Goal: Information Seeking & Learning: Learn about a topic

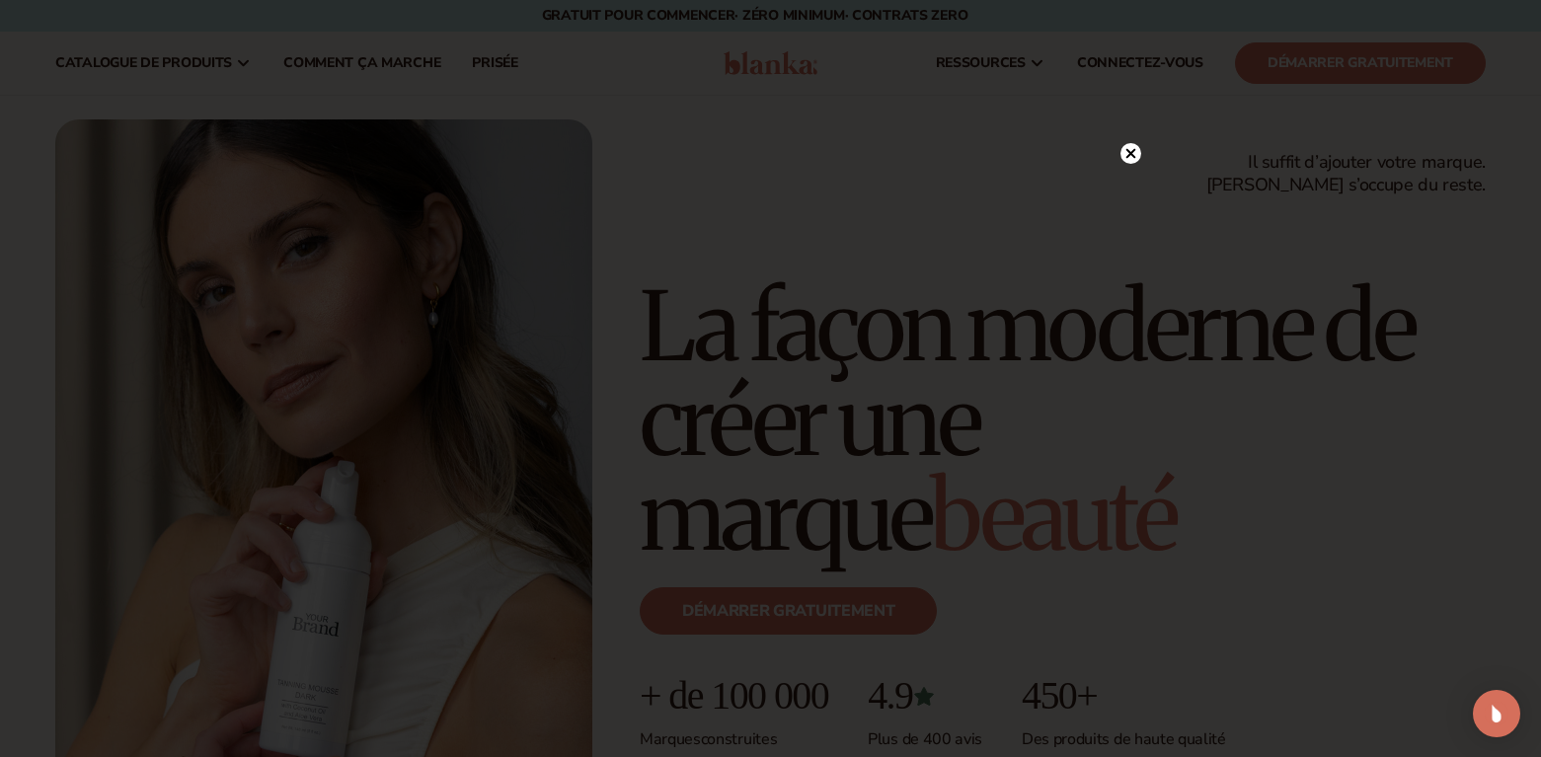
click at [1133, 151] on icon at bounding box center [1130, 154] width 10 height 10
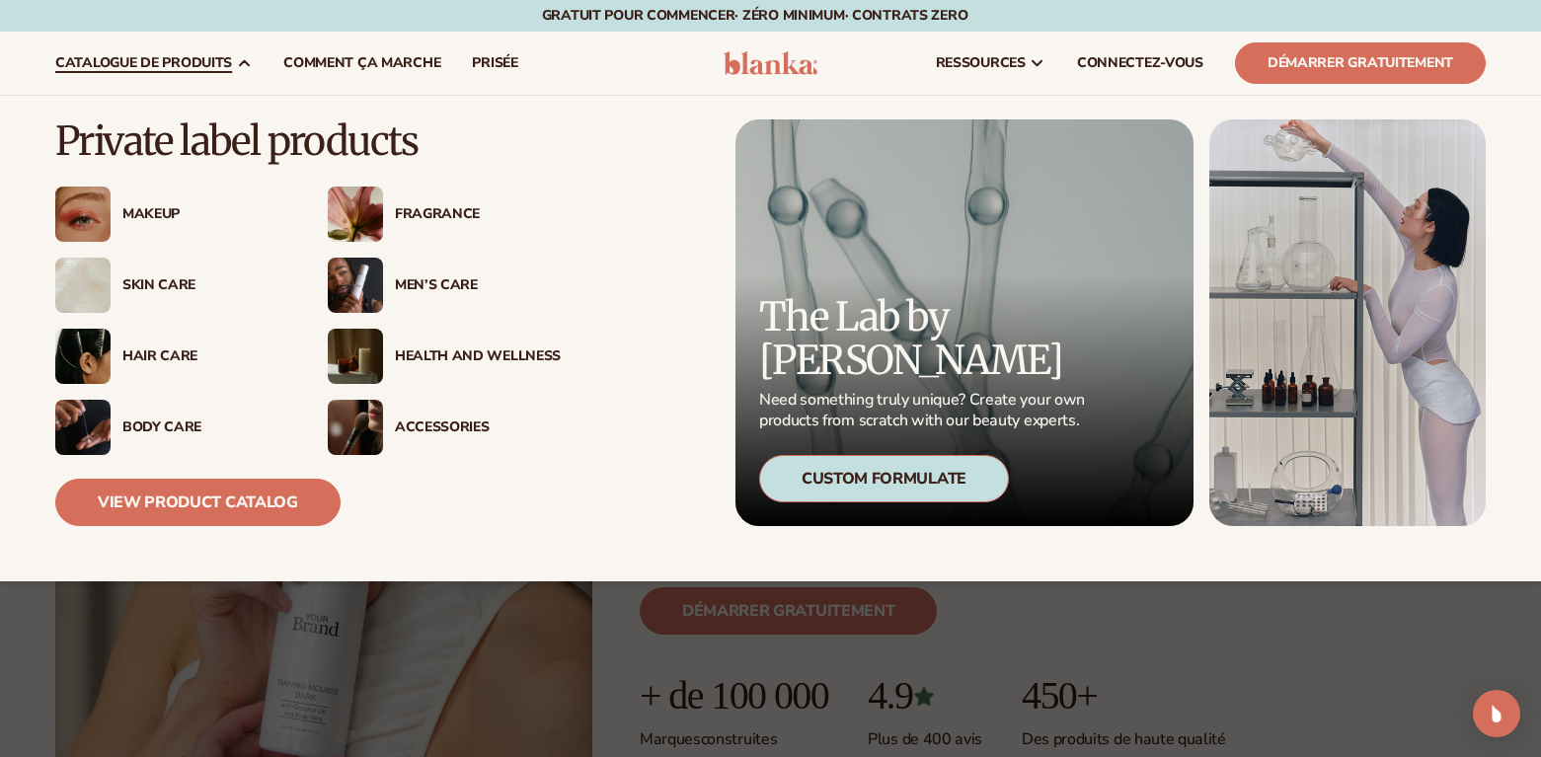
click at [151, 210] on div "Makeup" at bounding box center [205, 214] width 166 height 17
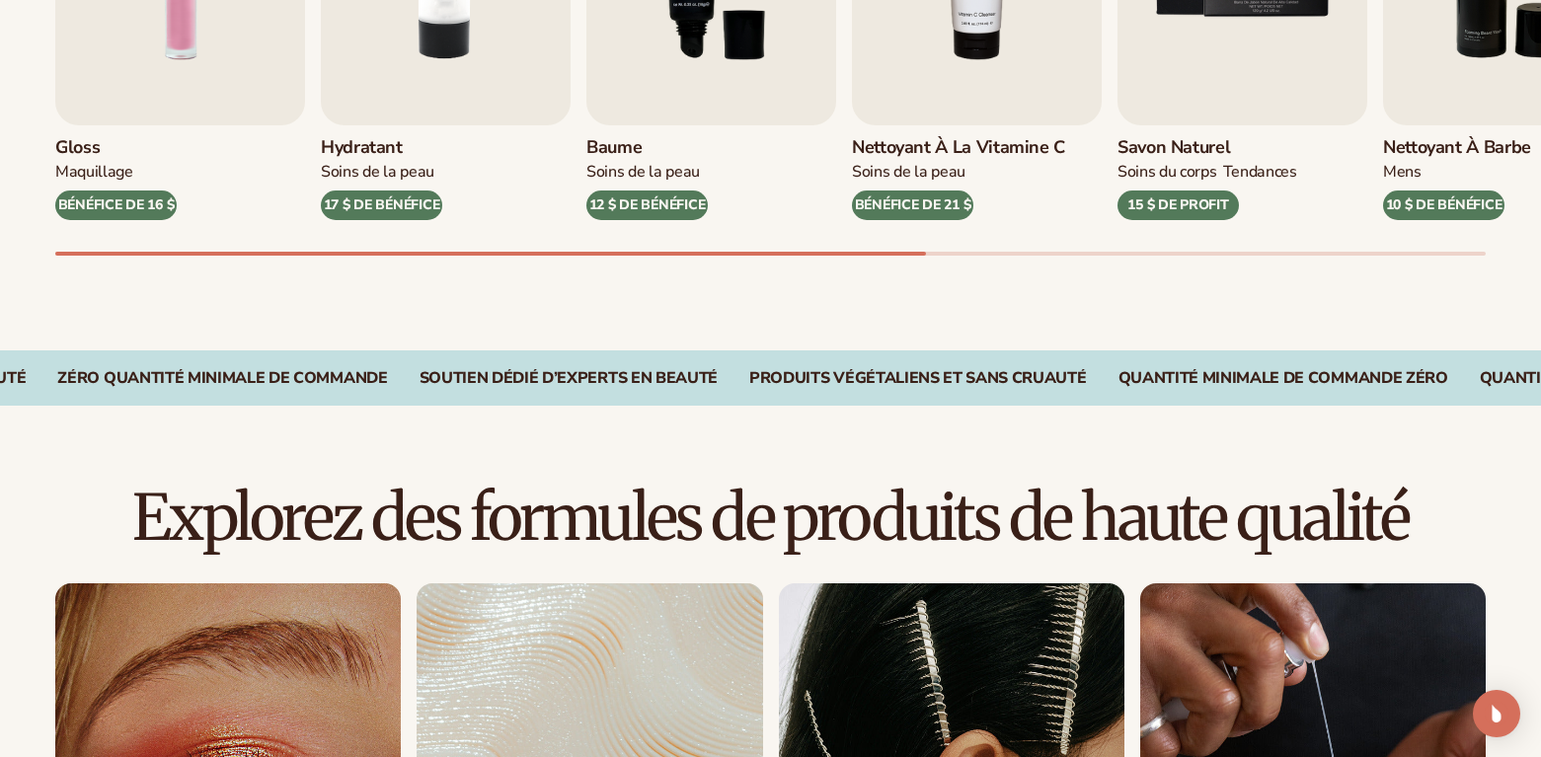
scroll to position [1115, 0]
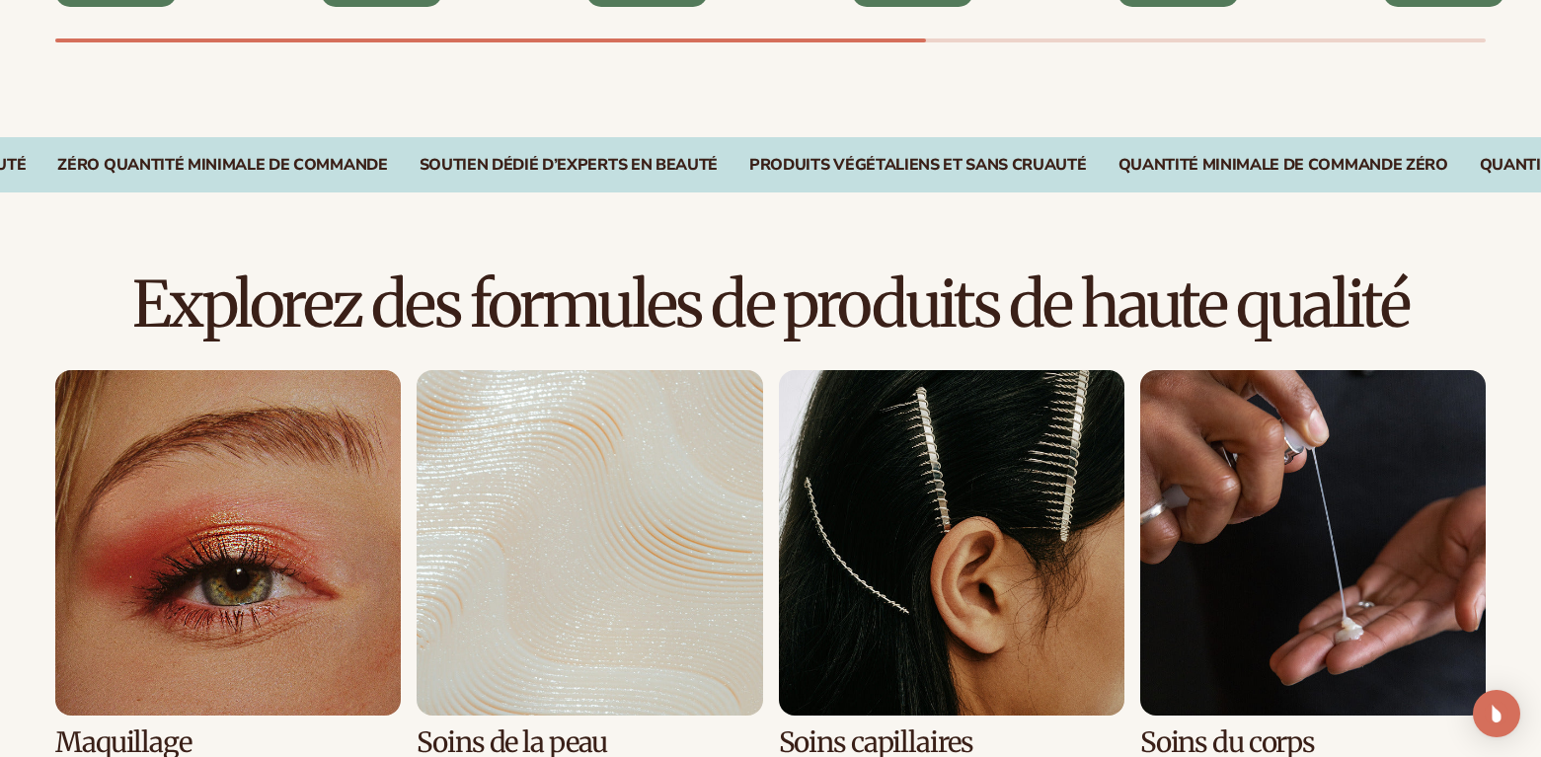
click at [284, 552] on link "1 / 8" at bounding box center [227, 564] width 345 height 388
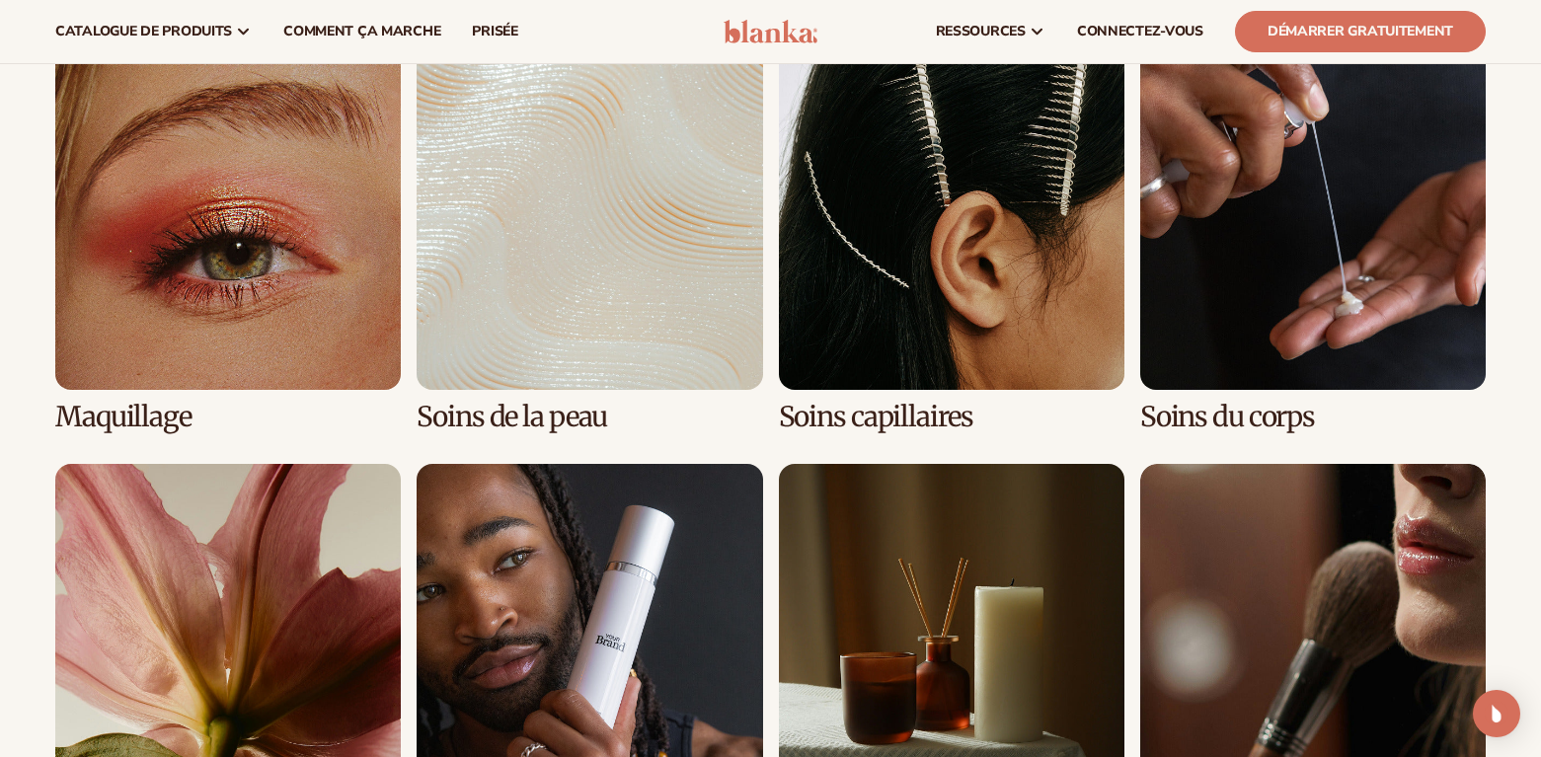
scroll to position [1411, 0]
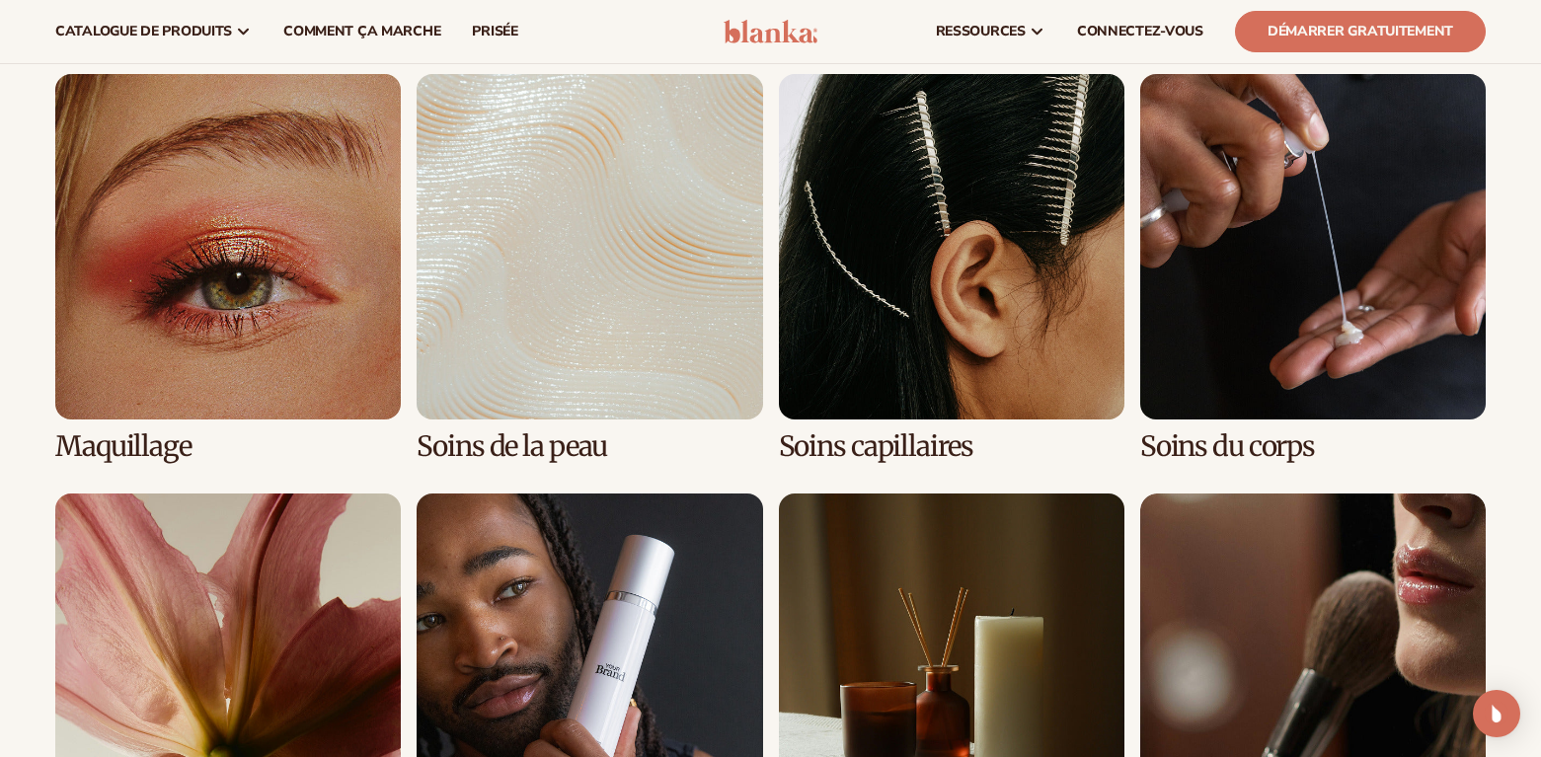
click at [485, 233] on link "2 / 8" at bounding box center [589, 268] width 345 height 388
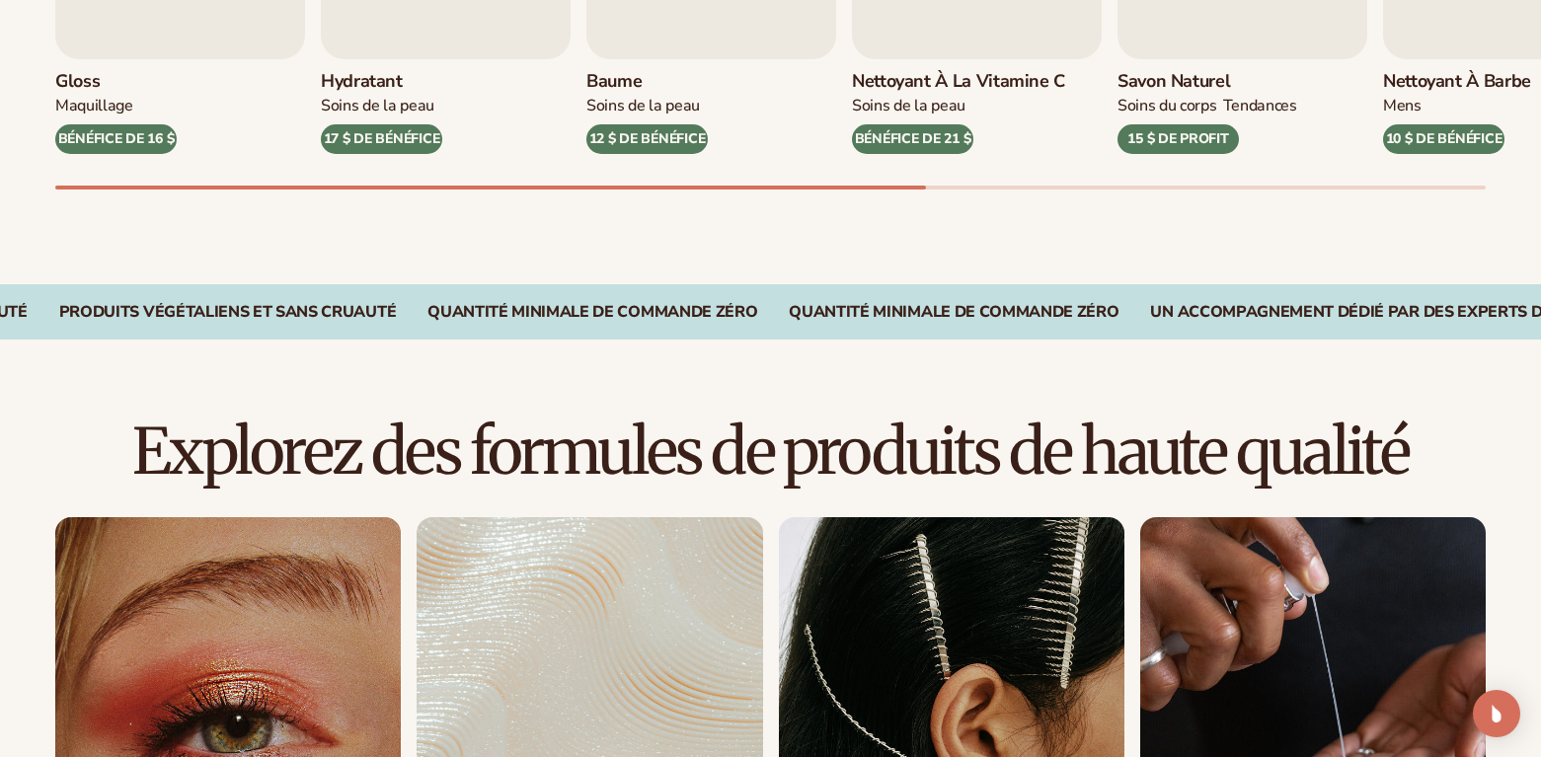
scroll to position [1017, 0]
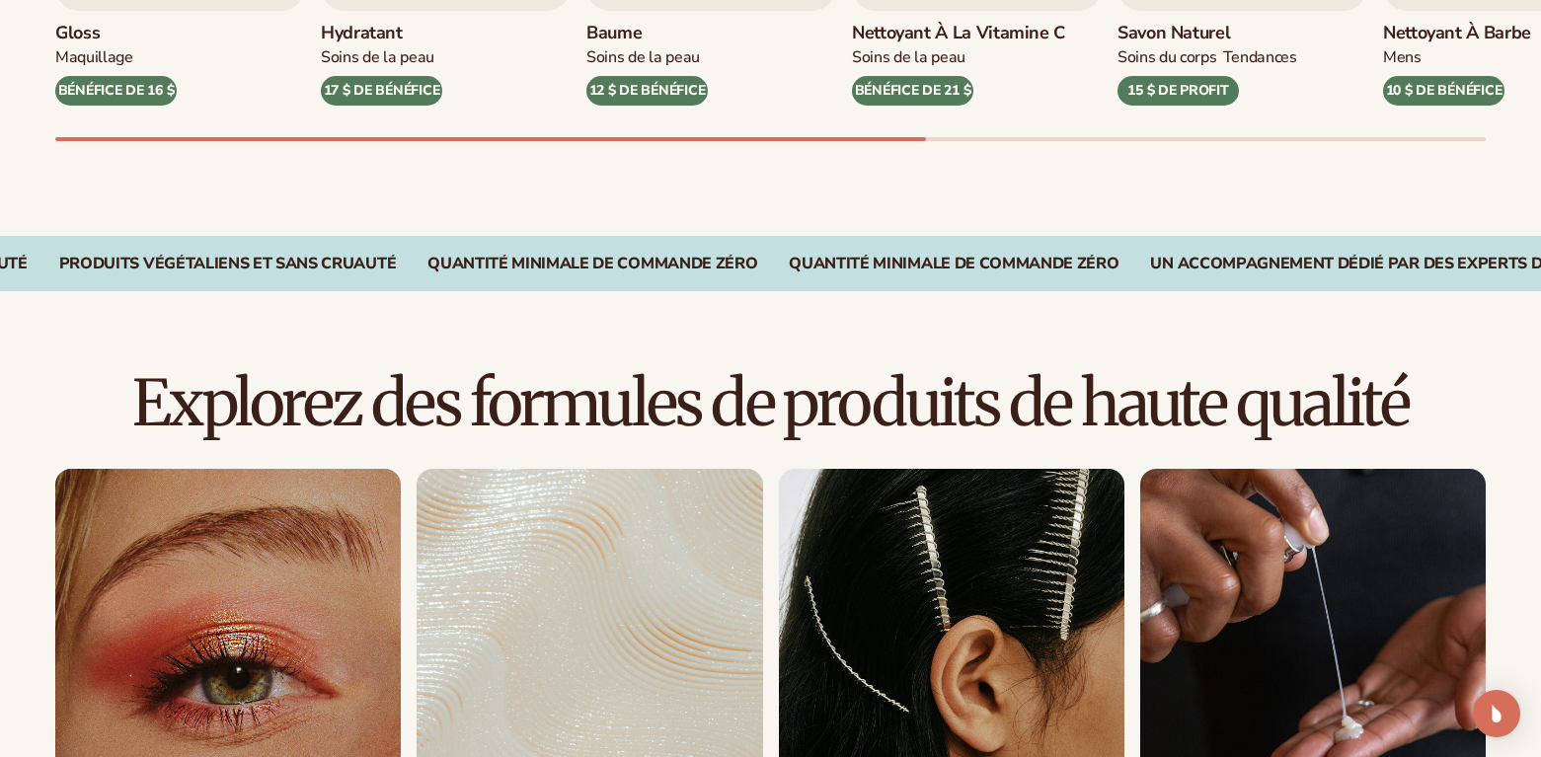
click at [585, 606] on link "2 / 8" at bounding box center [589, 663] width 345 height 388
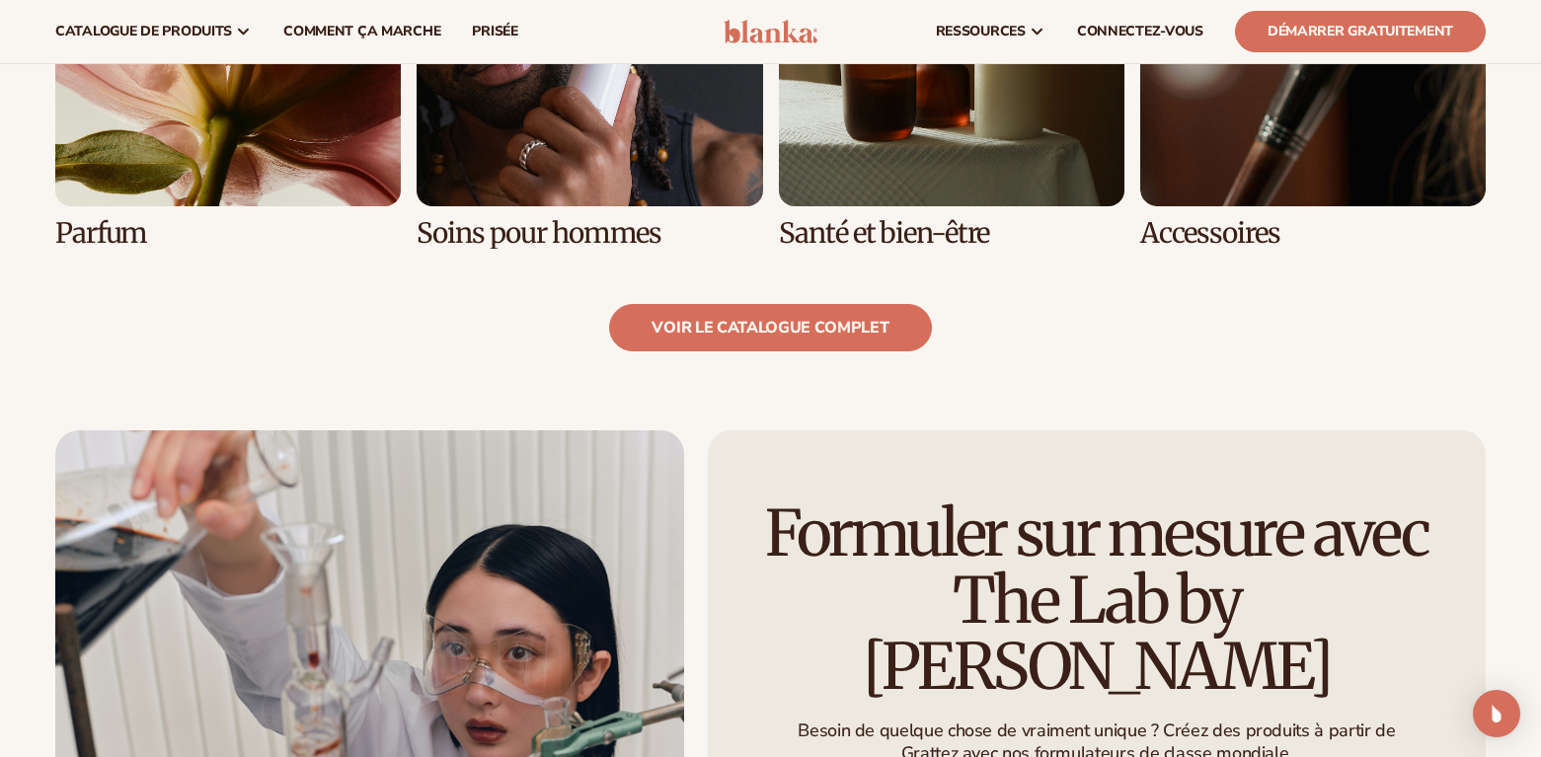
scroll to position [1579, 0]
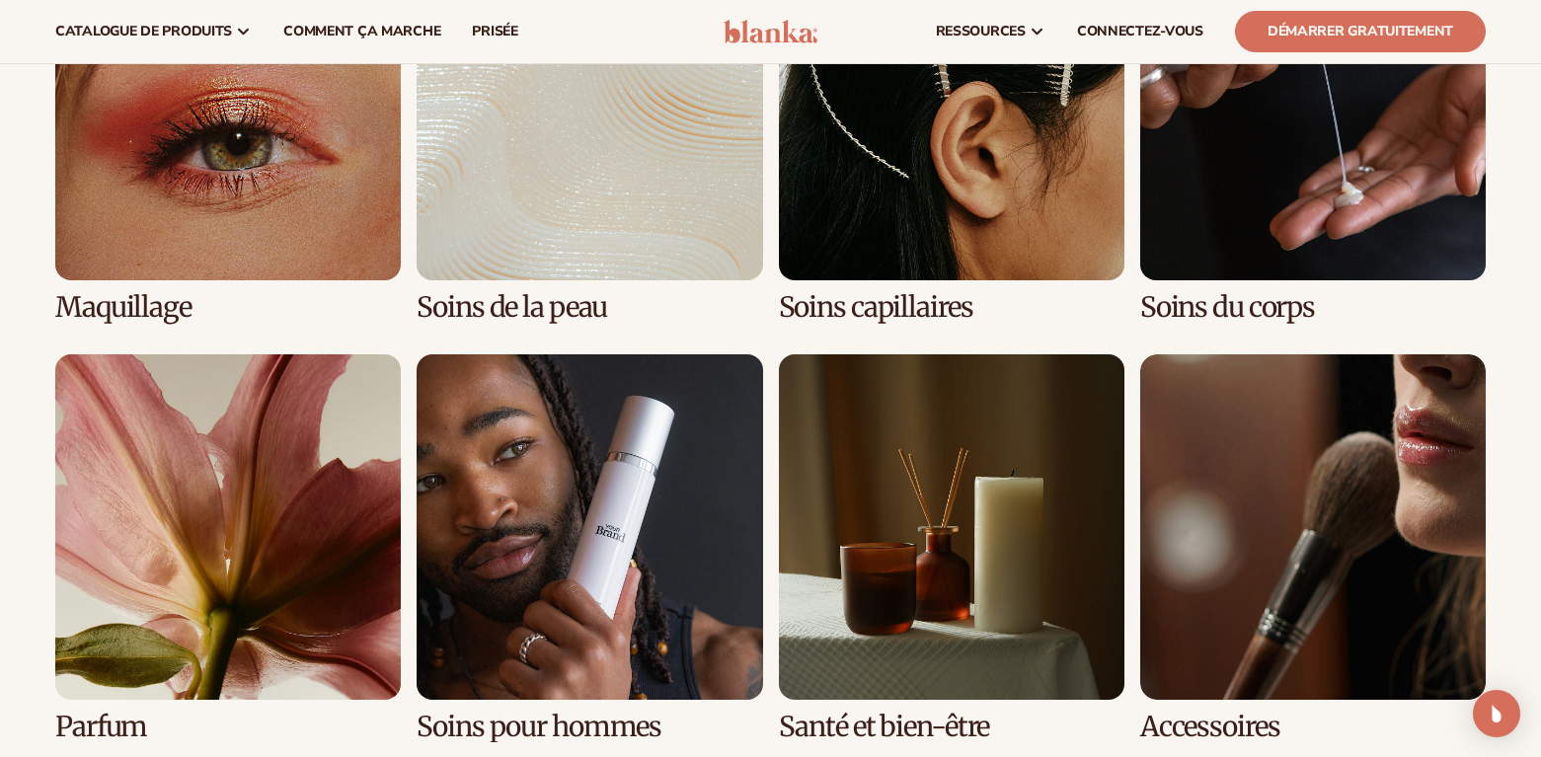
click at [221, 197] on link "1 / 8" at bounding box center [227, 129] width 345 height 388
click at [298, 157] on link "1 / 8" at bounding box center [227, 129] width 345 height 388
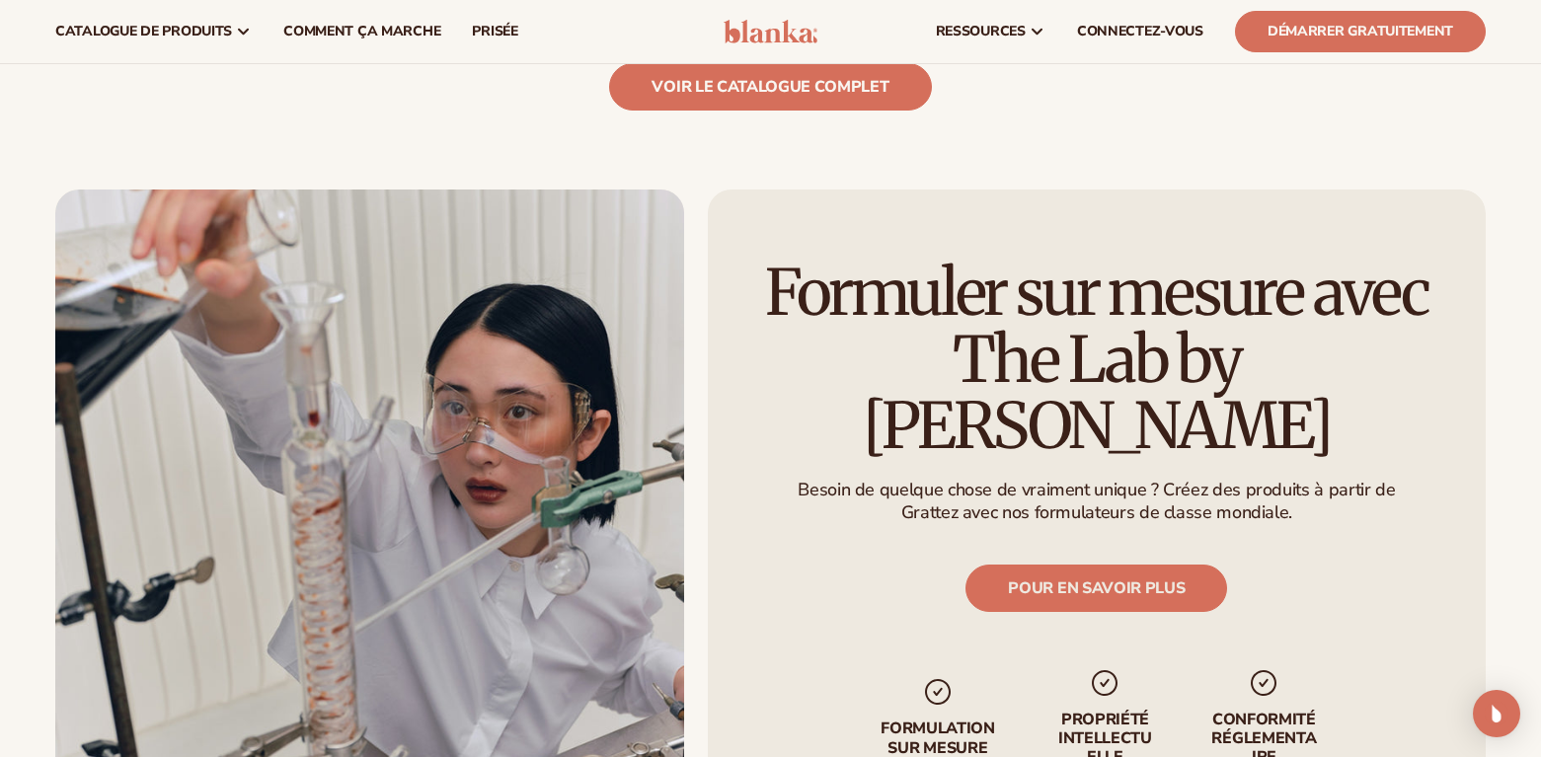
scroll to position [2042, 0]
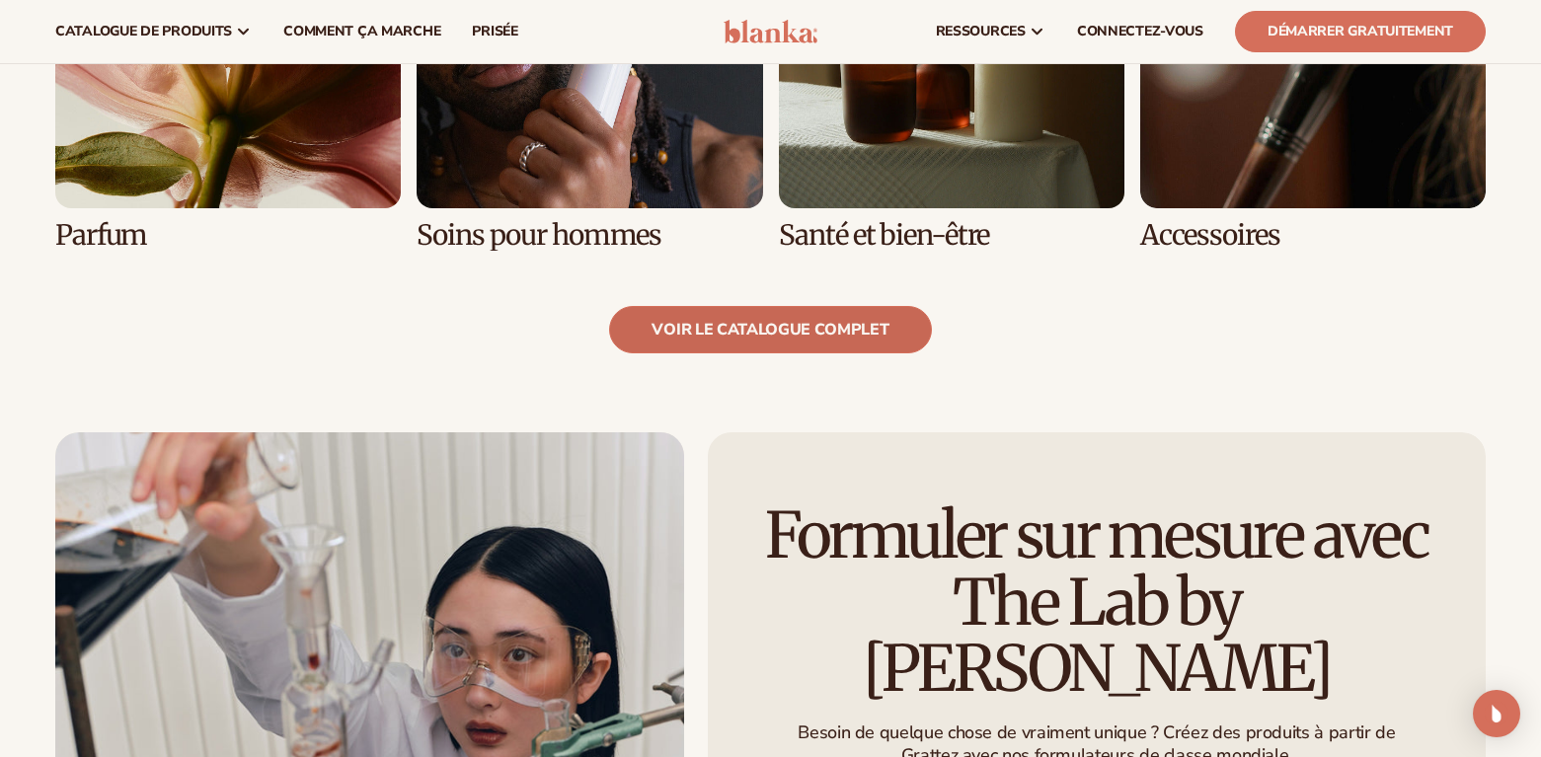
click at [891, 321] on link "Voir le catalogue complet" at bounding box center [770, 329] width 322 height 47
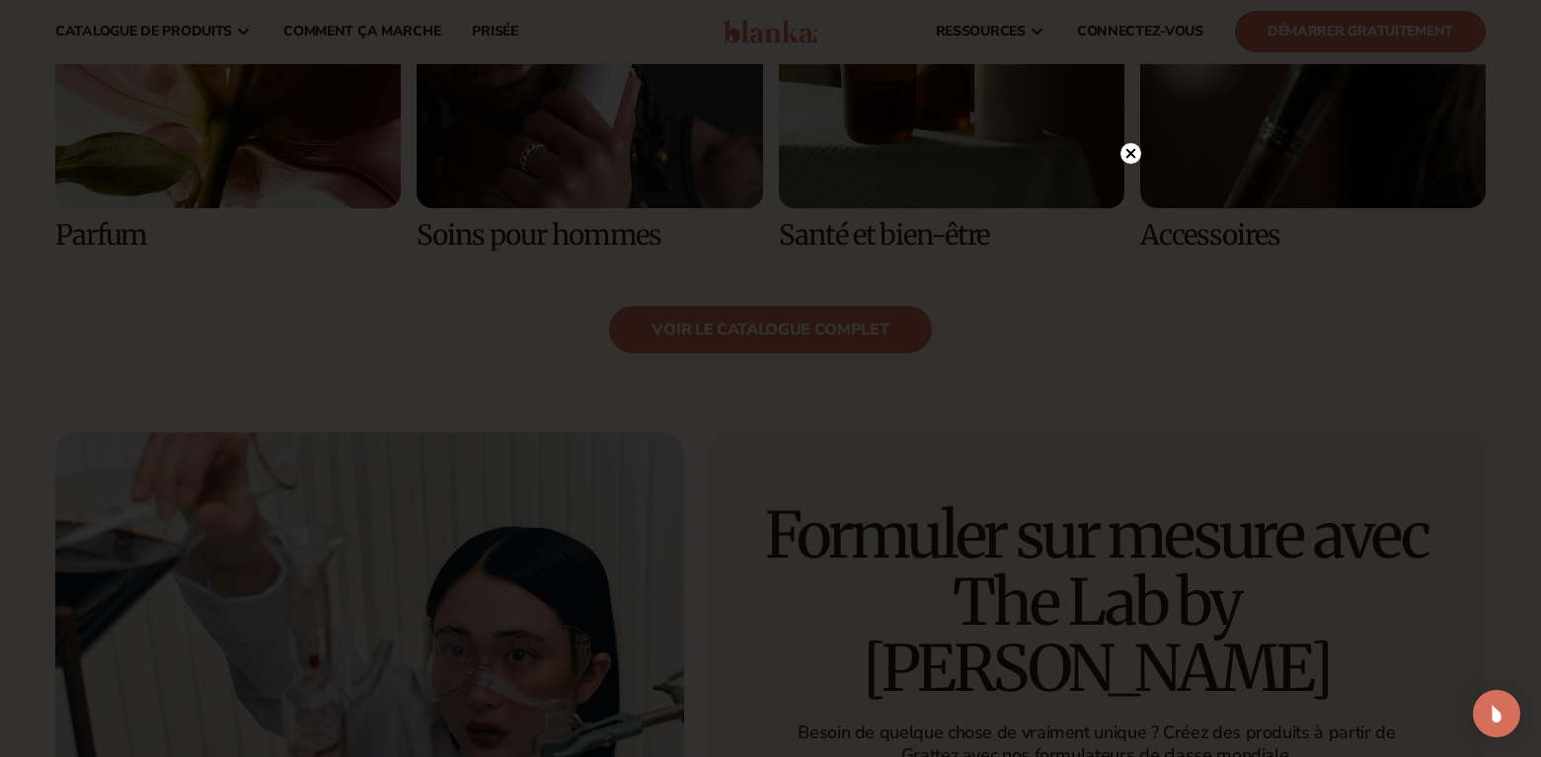
click at [1130, 152] on circle at bounding box center [1130, 153] width 21 height 21
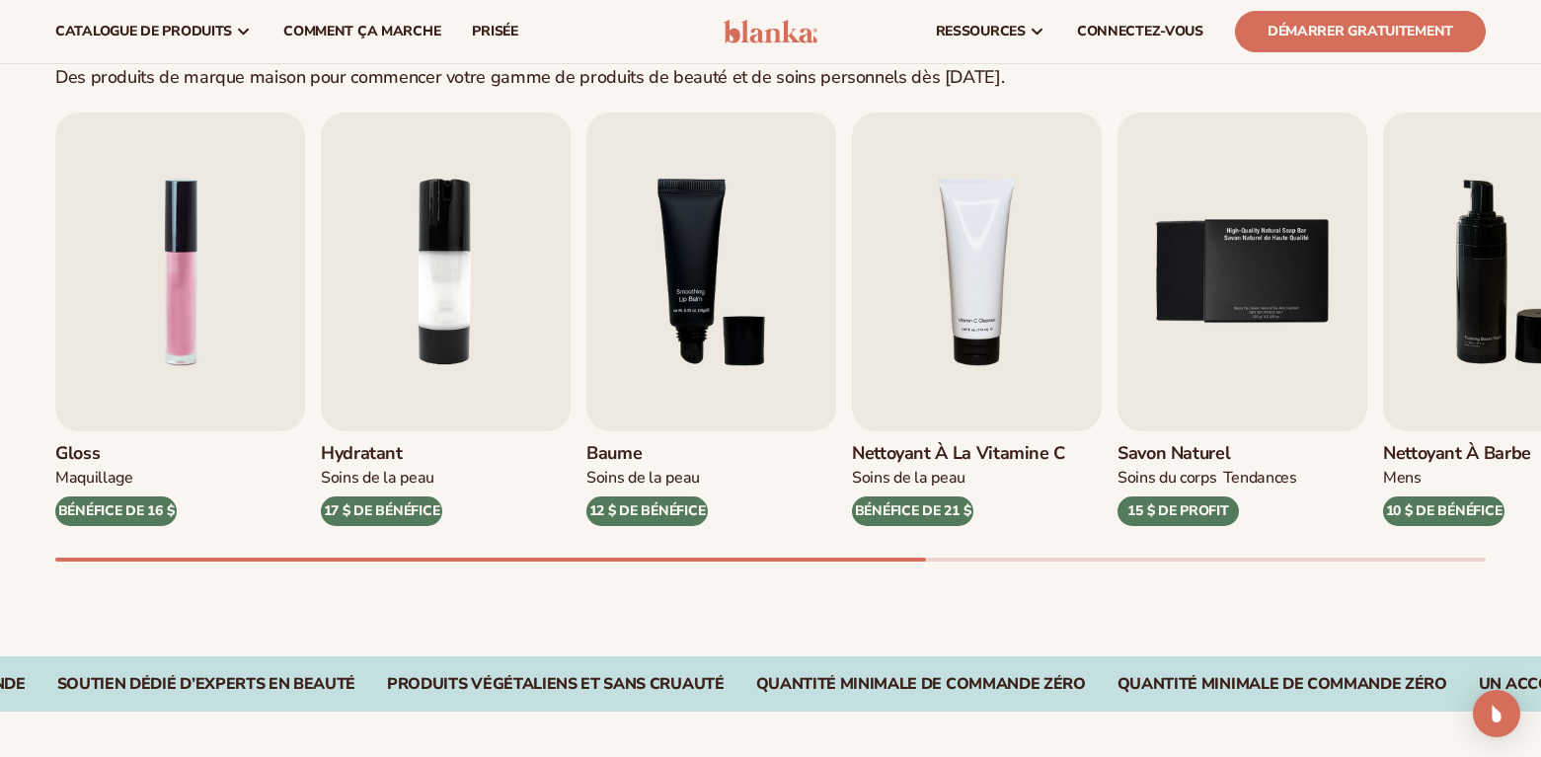
scroll to position [562, 0]
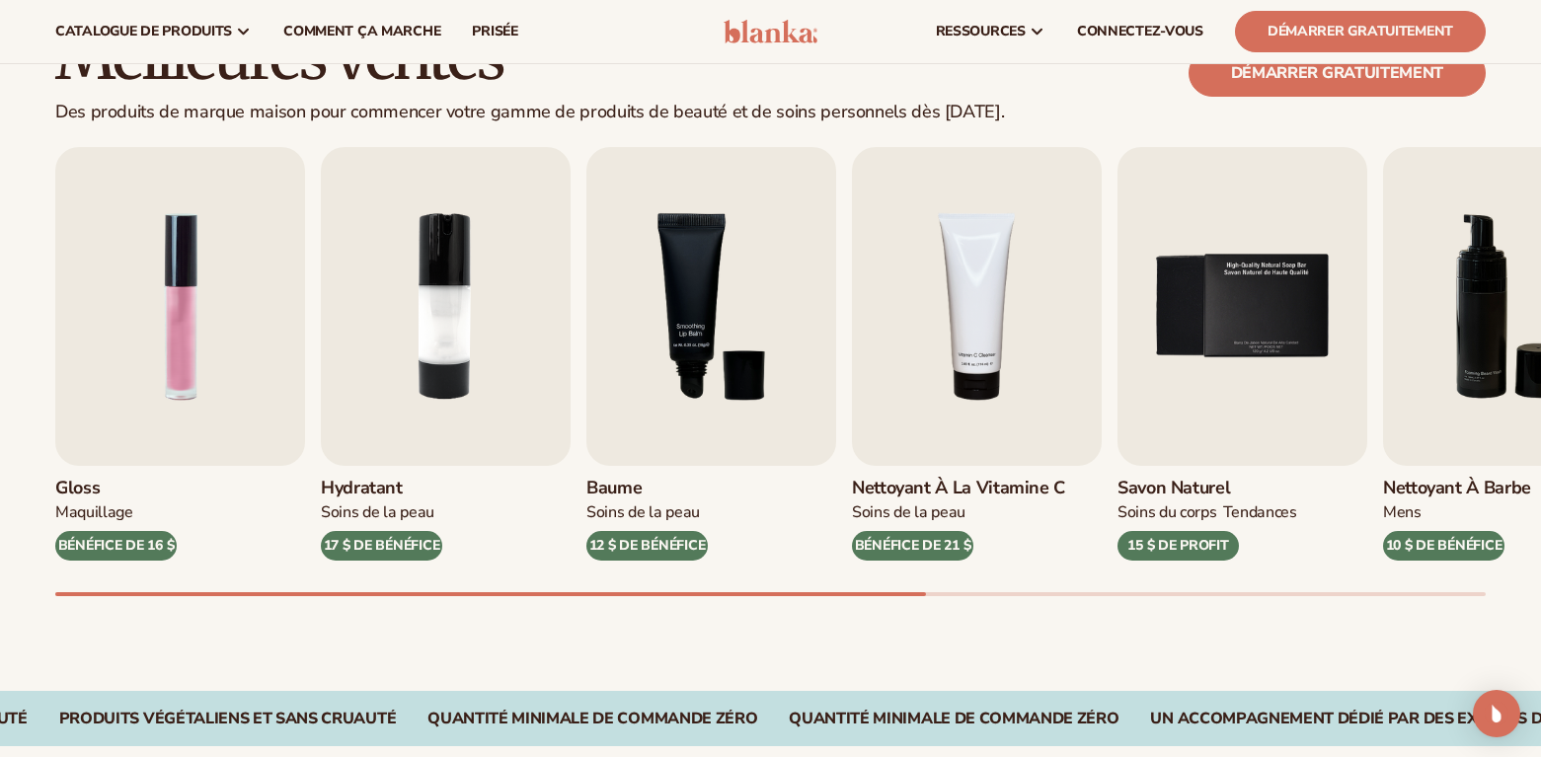
click at [95, 511] on div "MAQUILLAGE" at bounding box center [94, 512] width 78 height 21
click at [99, 441] on img "1 / 9" at bounding box center [180, 306] width 250 height 319
click at [206, 377] on img "1 / 9" at bounding box center [180, 306] width 250 height 319
click at [126, 552] on div "BÉNÉFICE DE 16 $" at bounding box center [115, 546] width 121 height 30
